Goal: Check status: Check status

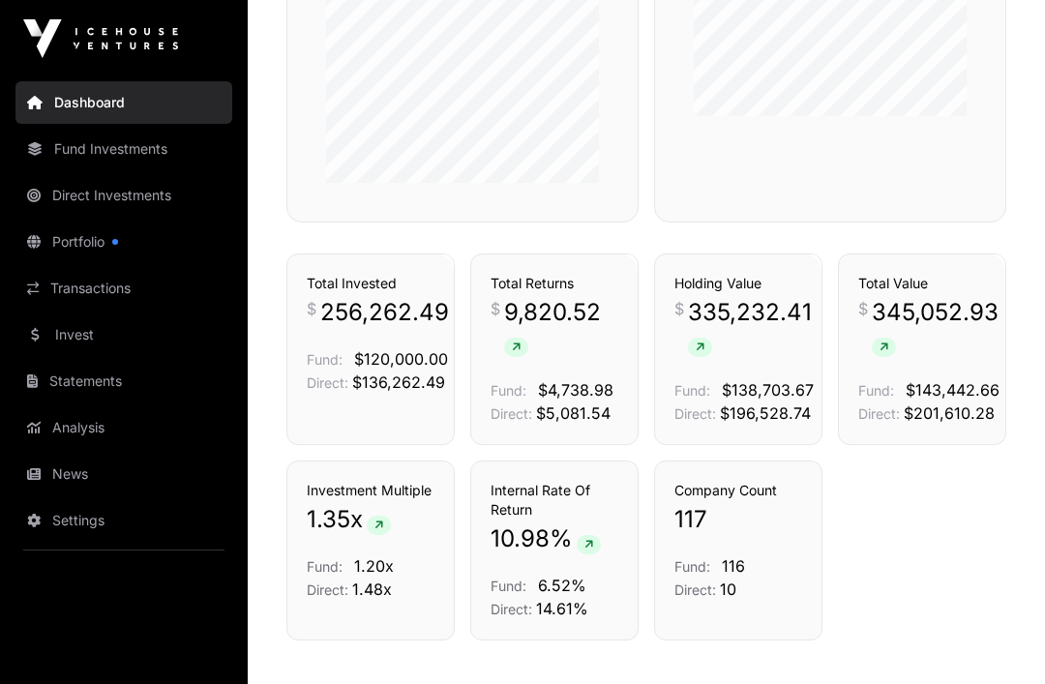
scroll to position [955, 0]
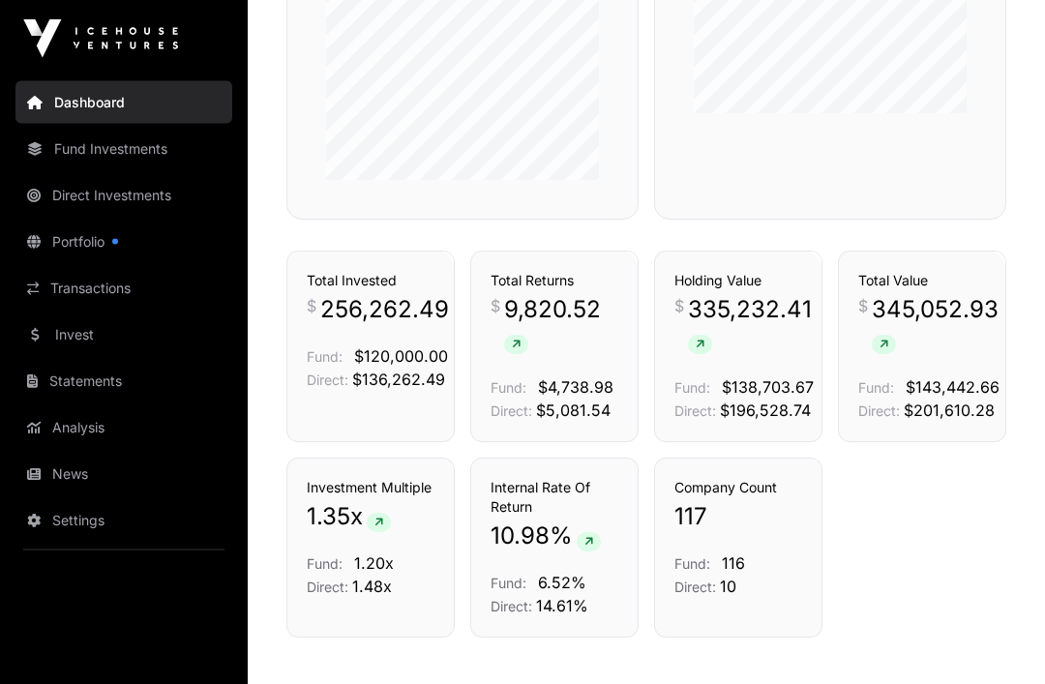
click at [534, 240] on div "Transactions" at bounding box center [578, 216] width 121 height 46
click at [588, 227] on link "Transactions" at bounding box center [578, 217] width 80 height 19
click at [582, 226] on link "Transactions" at bounding box center [578, 216] width 80 height 19
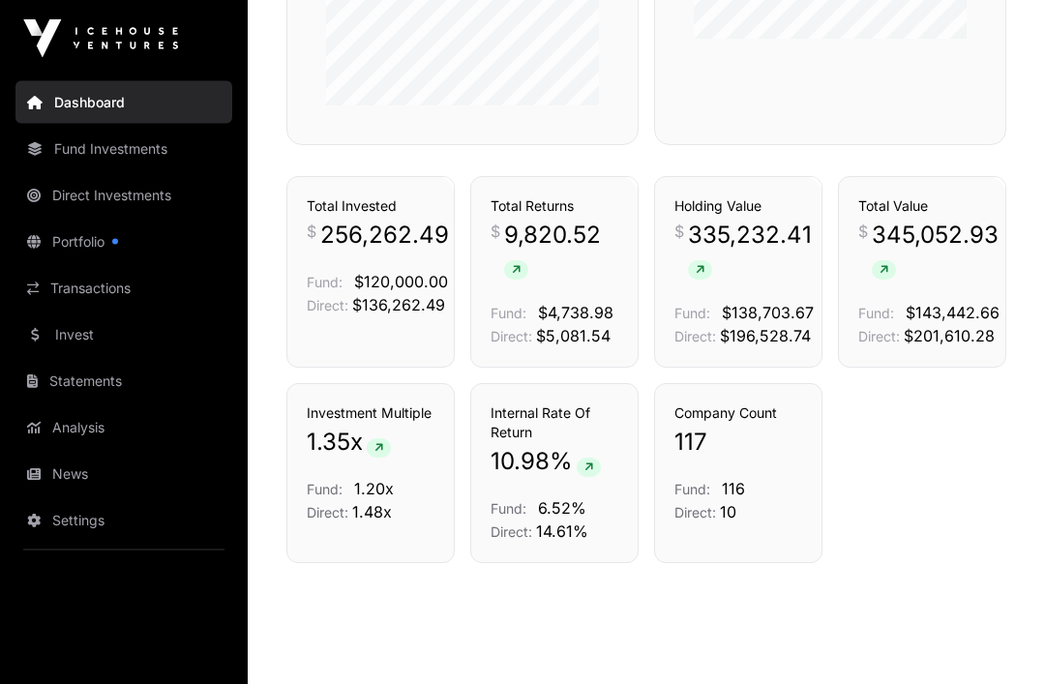
scroll to position [1041, 0]
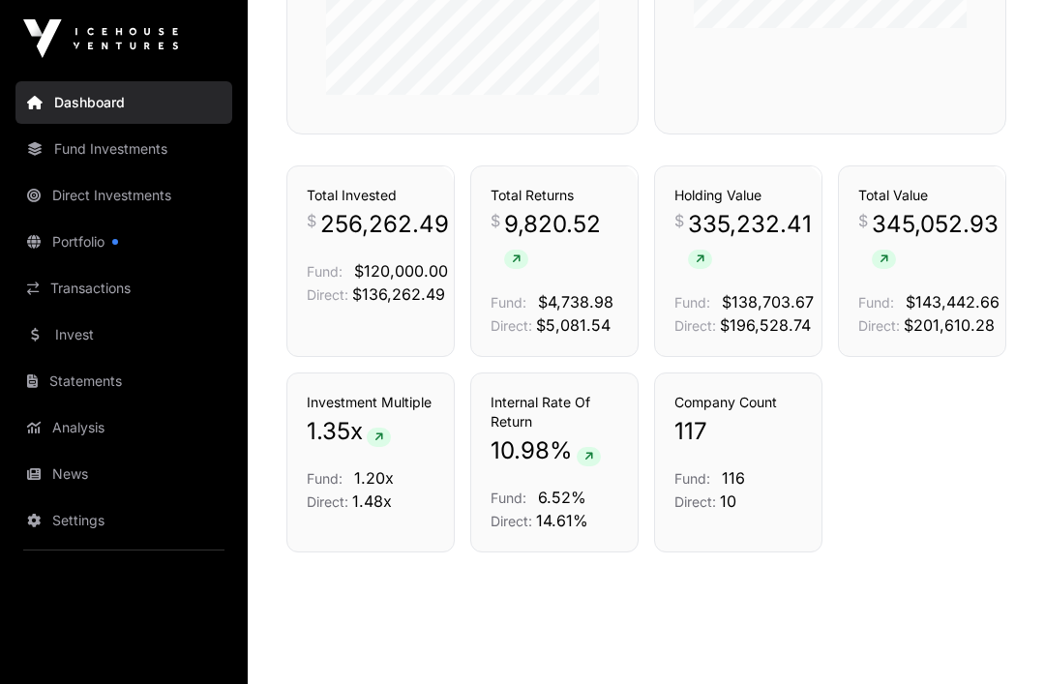
click at [589, 306] on div "Total Returns $ 9,820.52 Fund: $4,738.98 Direct: $5,081.54" at bounding box center [554, 261] width 128 height 151
click at [589, 141] on link "Transactions" at bounding box center [578, 131] width 80 height 19
